Goal: Task Accomplishment & Management: Complete application form

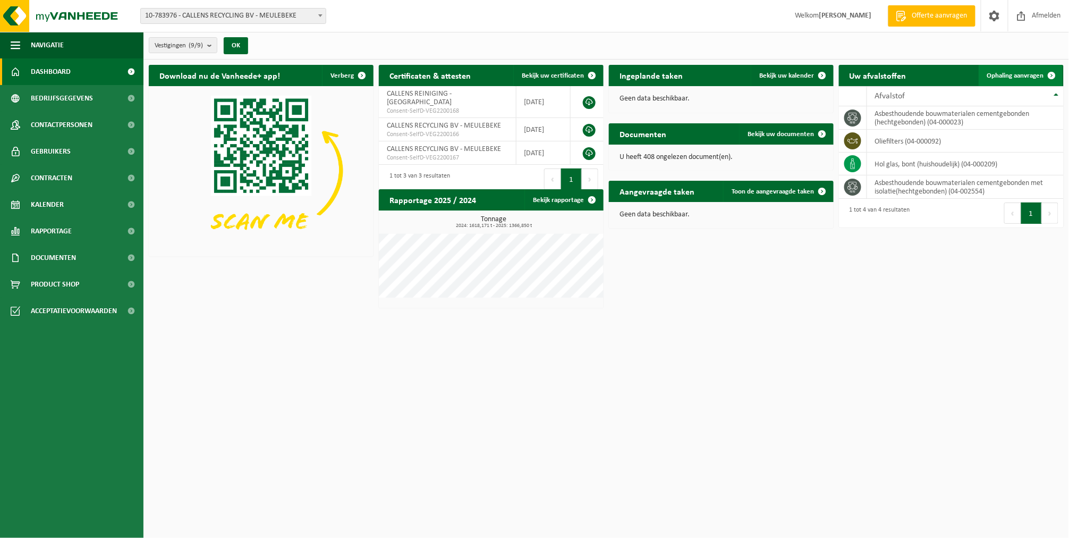
click at [997, 71] on link "Ophaling aanvragen" at bounding box center [1021, 75] width 84 height 21
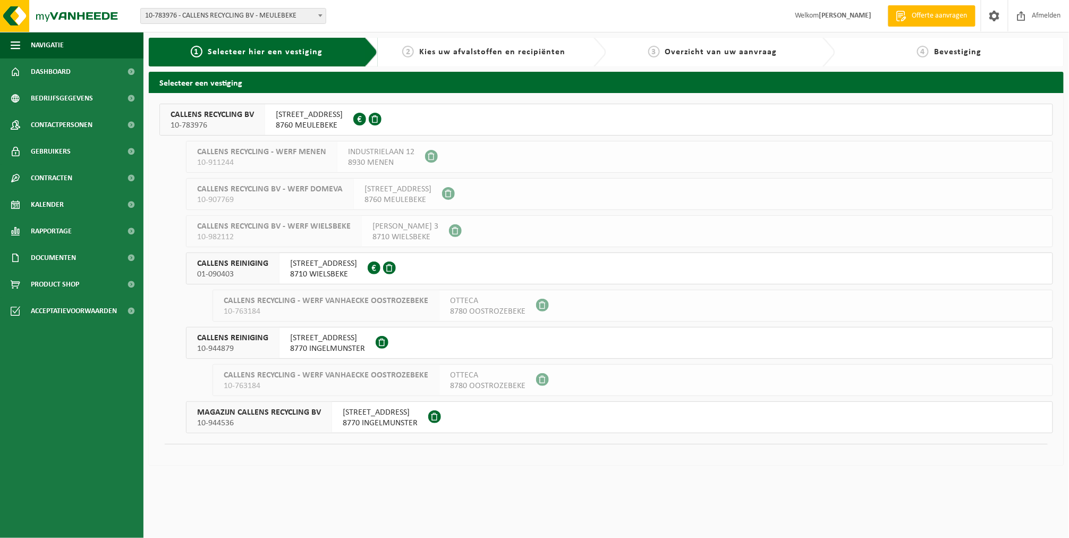
click at [259, 116] on div "CALLENS RECYCLING BV 10-783976" at bounding box center [212, 119] width 105 height 31
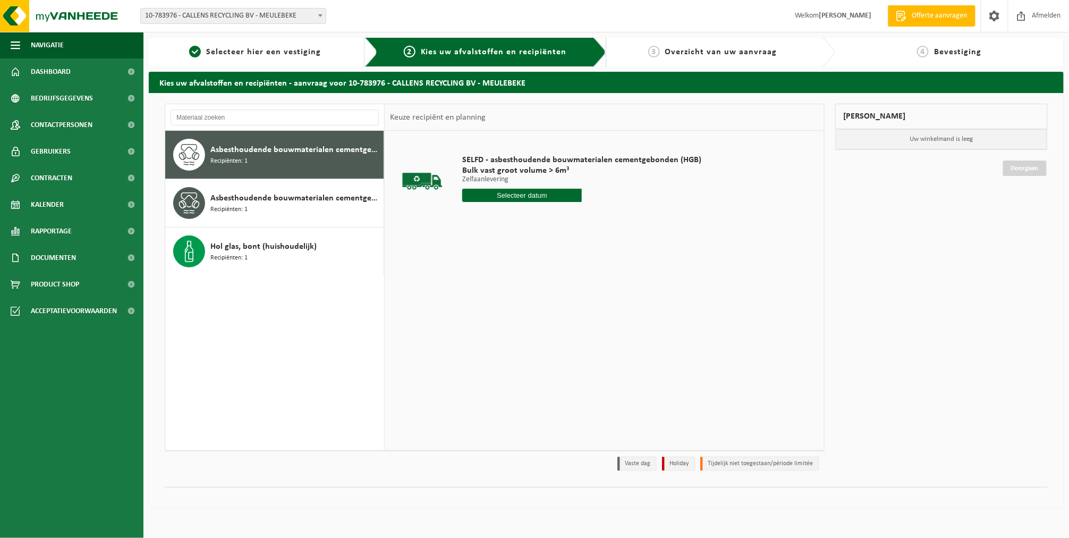
click at [471, 196] on input "text" at bounding box center [522, 195] width 120 height 13
click at [475, 274] on div "8" at bounding box center [472, 272] width 19 height 17
type input "Van 2025-09-08"
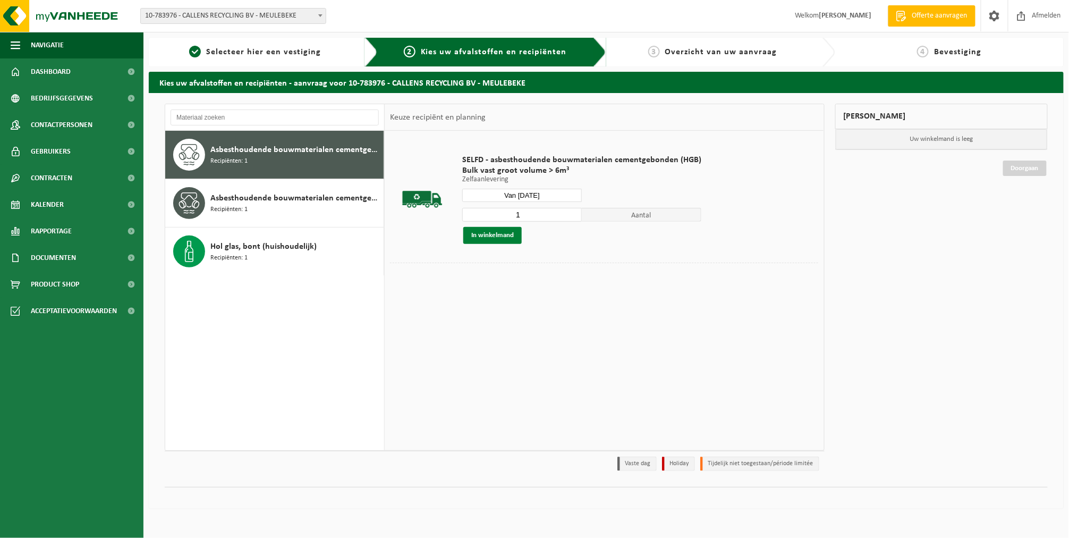
click at [498, 232] on button "In winkelmand" at bounding box center [492, 235] width 58 height 17
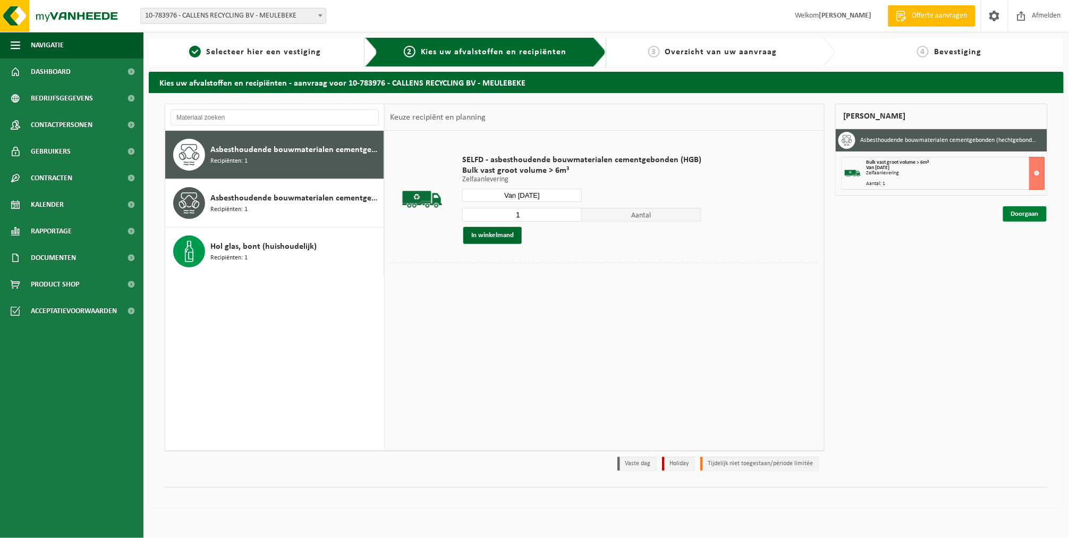
click at [1006, 214] on link "Doorgaan" at bounding box center [1025, 213] width 44 height 15
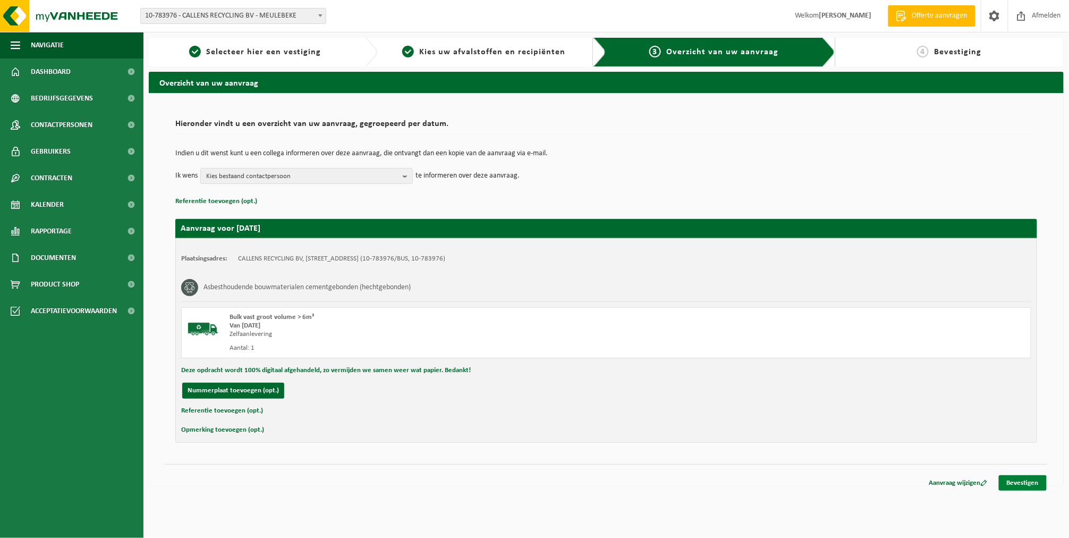
click at [1010, 475] on link "Bevestigen" at bounding box center [1023, 482] width 48 height 15
click at [1019, 479] on link "Bevestigen" at bounding box center [1023, 482] width 48 height 15
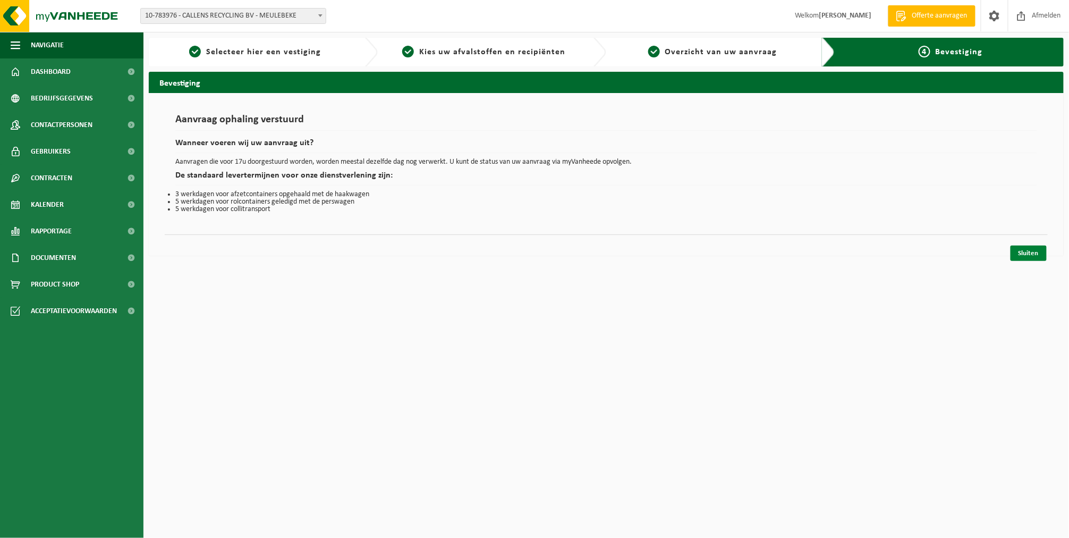
click at [1029, 252] on link "Sluiten" at bounding box center [1029, 252] width 36 height 15
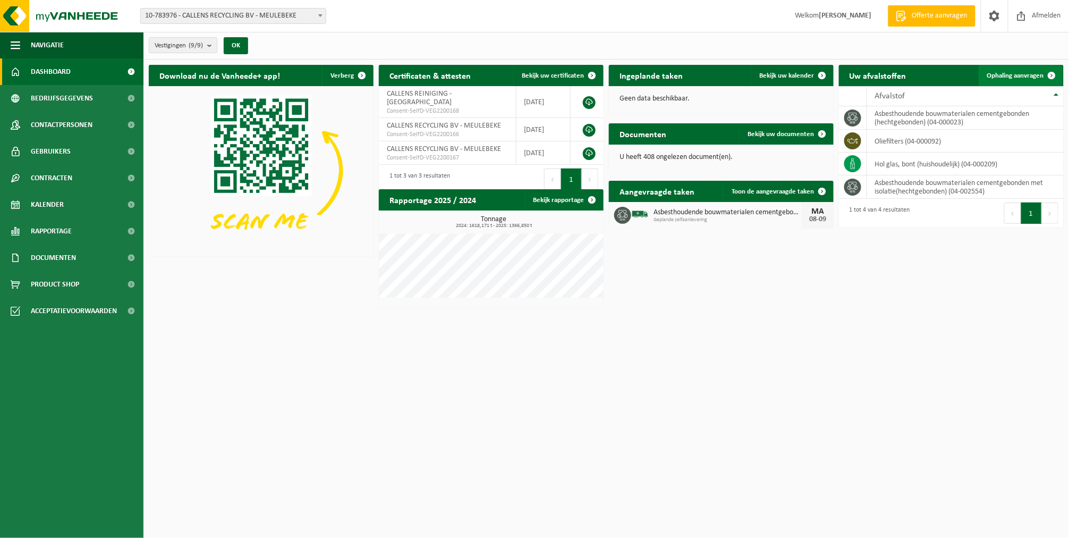
click at [1011, 73] on span "Ophaling aanvragen" at bounding box center [1015, 75] width 57 height 7
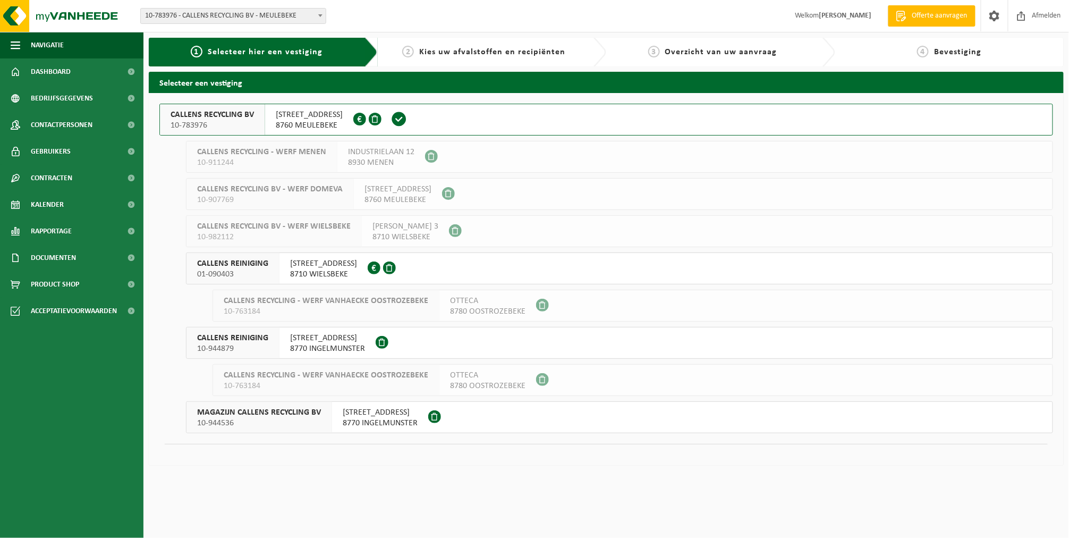
click at [292, 120] on span "8760 MEULEBEKE" at bounding box center [309, 125] width 67 height 11
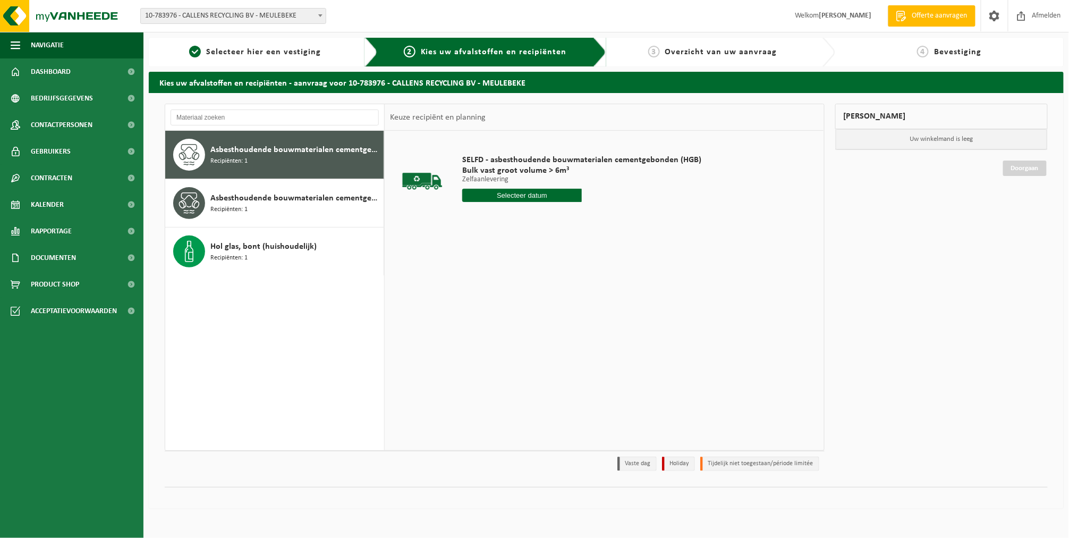
click at [521, 190] on input "text" at bounding box center [522, 195] width 120 height 13
click at [476, 269] on div "8" at bounding box center [472, 272] width 19 height 17
type input "Van 2025-09-08"
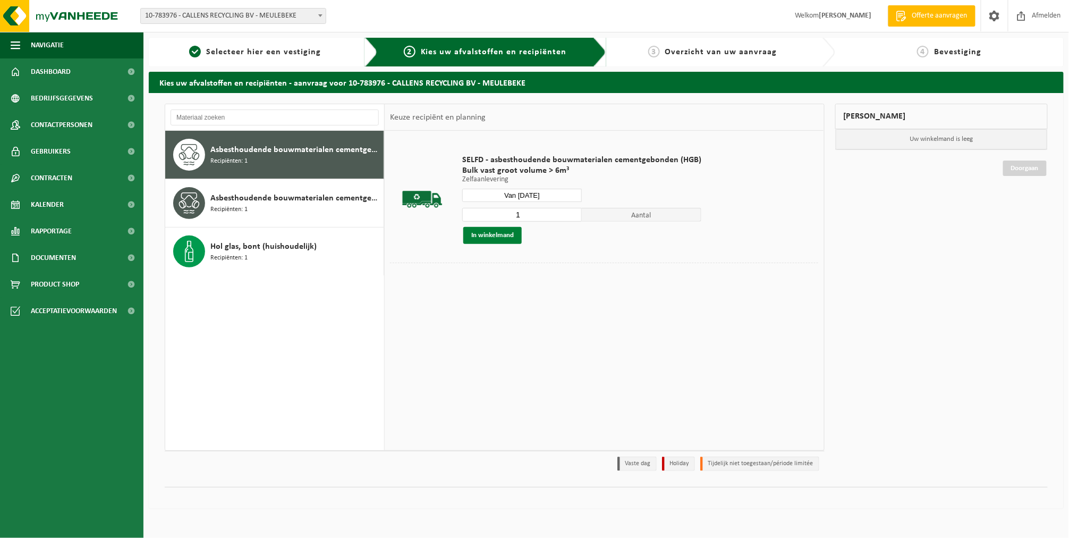
click at [485, 235] on button "In winkelmand" at bounding box center [492, 235] width 58 height 17
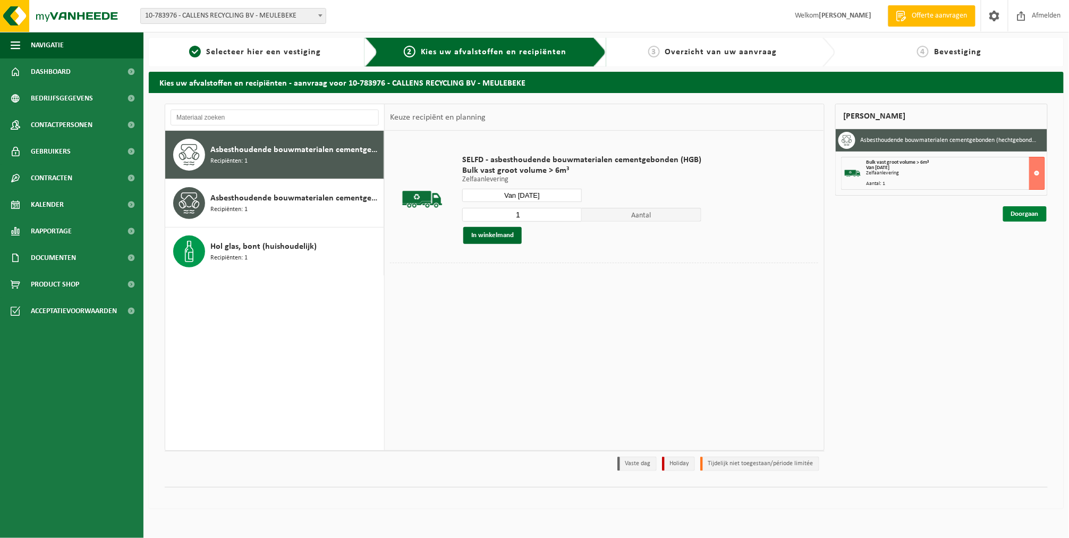
click at [1018, 214] on link "Doorgaan" at bounding box center [1025, 213] width 44 height 15
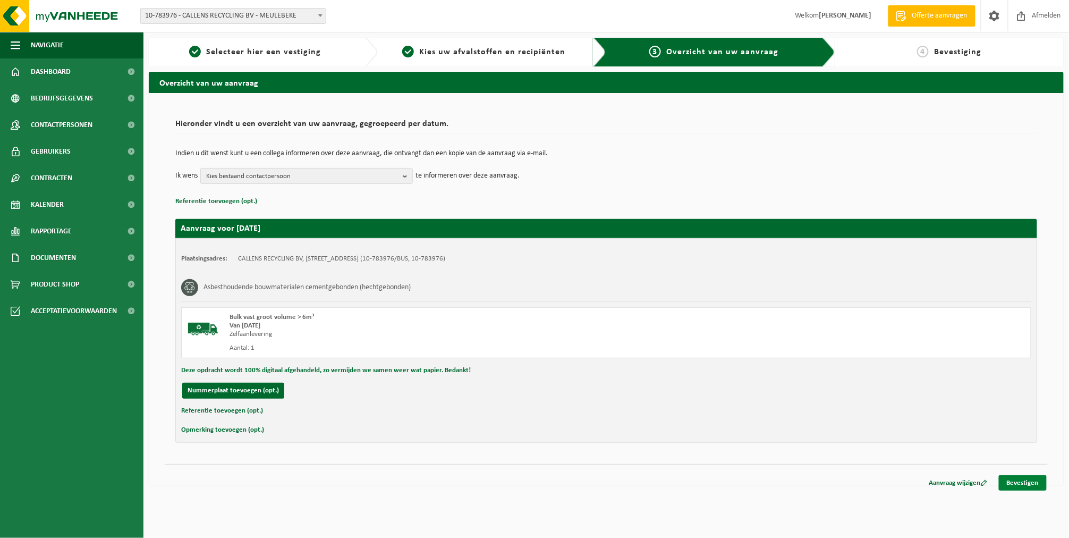
click at [1016, 484] on link "Bevestigen" at bounding box center [1023, 482] width 48 height 15
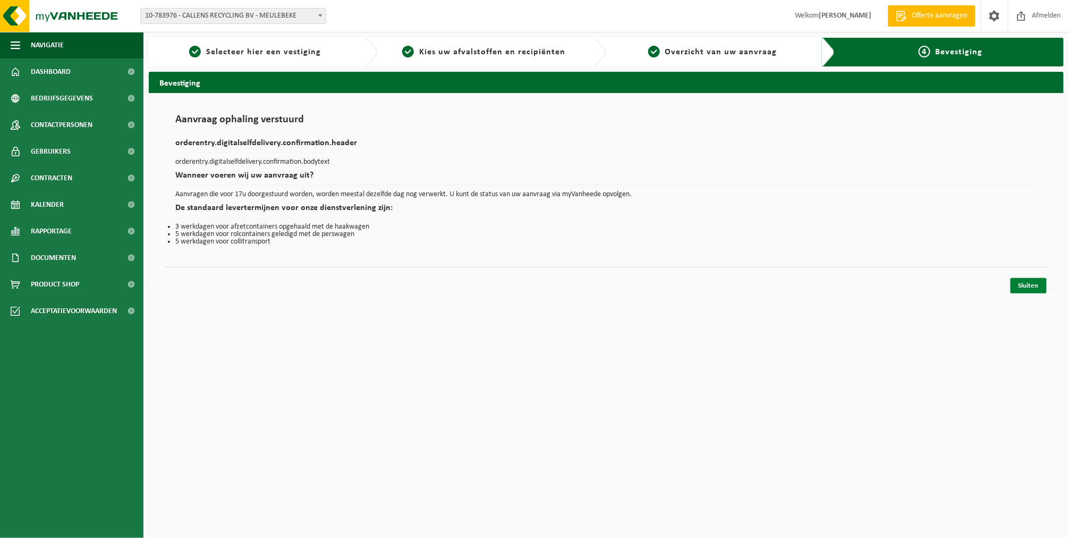
click at [1023, 285] on link "Sluiten" at bounding box center [1029, 285] width 36 height 15
